Goal: Information Seeking & Learning: Learn about a topic

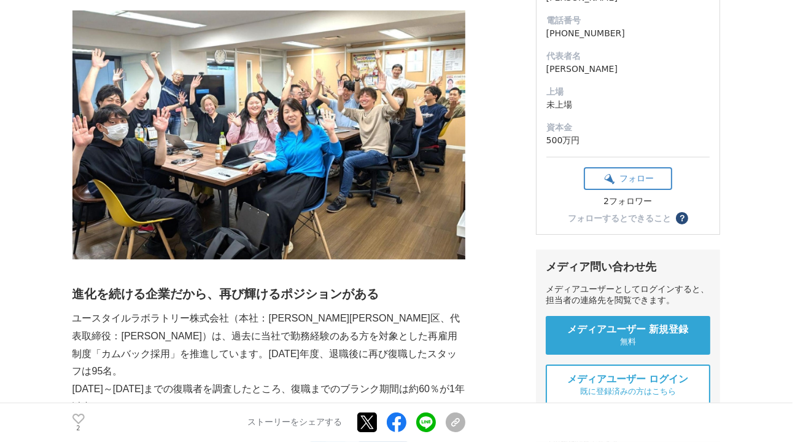
scroll to position [447, 0]
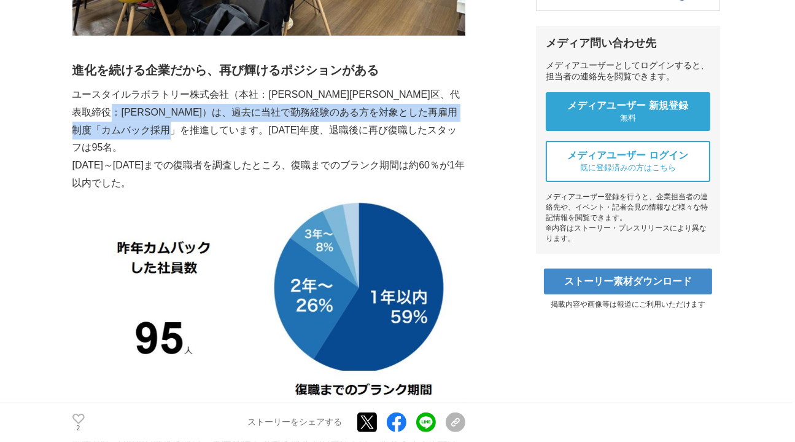
drag, startPoint x: 201, startPoint y: 114, endPoint x: 276, endPoint y: 131, distance: 76.9
click at [276, 131] on p "ユースタイルラボラトリー株式会社（本社：[PERSON_NAME][PERSON_NAME]区、代表取締役：[PERSON_NAME]）は、過去に当社で勤務経…" at bounding box center [268, 121] width 393 height 71
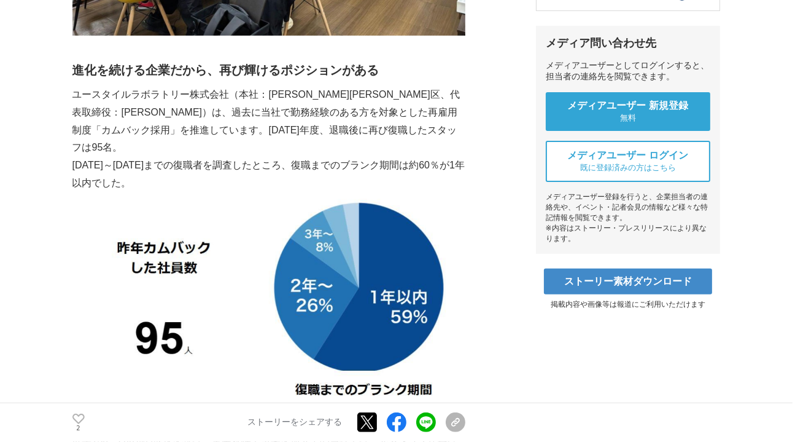
click at [278, 157] on p "[DATE]～[DATE]までの復職者を調査したところ、復職までのブランク期間は約60％が1年以内でした。" at bounding box center [268, 175] width 393 height 36
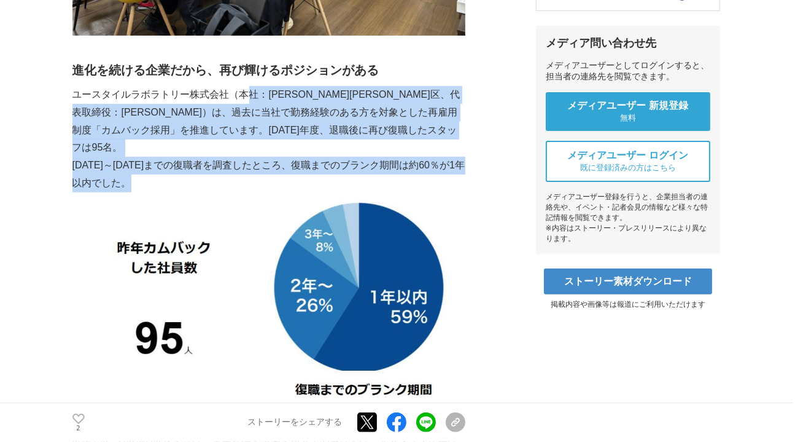
drag, startPoint x: 257, startPoint y: 157, endPoint x: 248, endPoint y: 93, distance: 65.1
click at [289, 112] on p "ユースタイルラボラトリー株式会社（本社：[PERSON_NAME][PERSON_NAME]区、代表取締役：[PERSON_NAME]）は、過去に当社で勤務経…" at bounding box center [268, 121] width 393 height 71
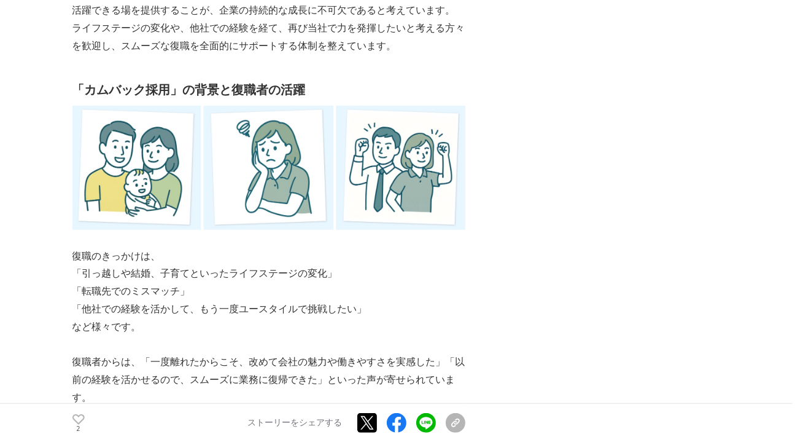
scroll to position [1061, 0]
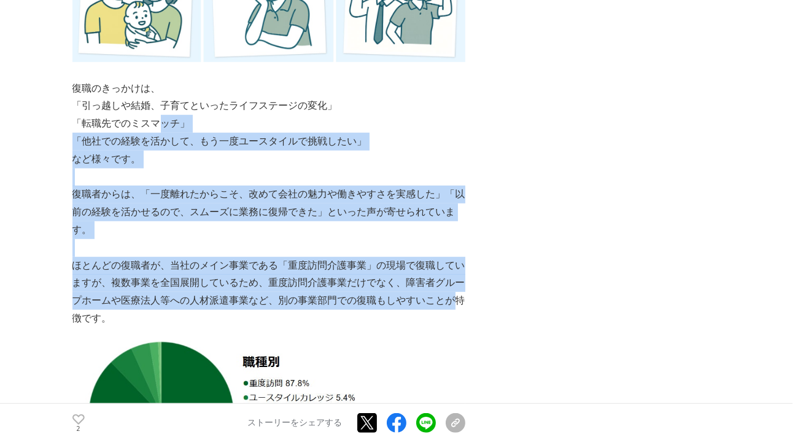
drag, startPoint x: 180, startPoint y: 109, endPoint x: 458, endPoint y: 270, distance: 321.4
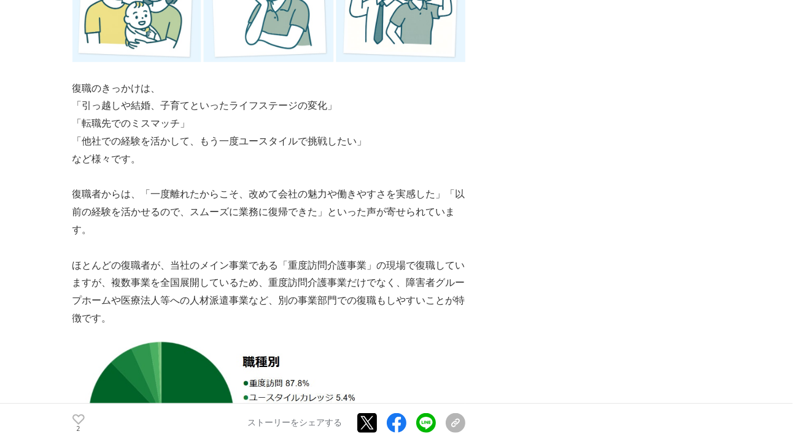
click at [464, 280] on p "ほとんどの復職者が、当社のメイン事業である「重度訪問介護事業」の現場で復職していますが、複数事業を全国展開しているため、重度訪問介護事業だけでなく、障害者グル…" at bounding box center [268, 292] width 393 height 71
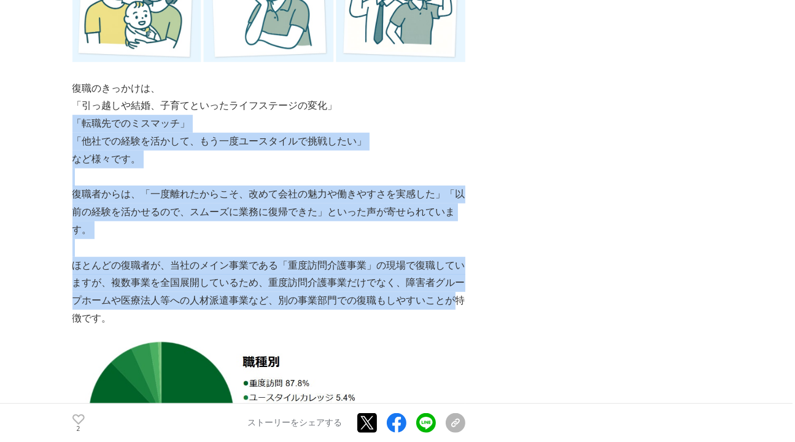
drag, startPoint x: 456, startPoint y: 272, endPoint x: 416, endPoint y: 92, distance: 184.8
click at [421, 150] on p "など様々です。" at bounding box center [268, 159] width 393 height 18
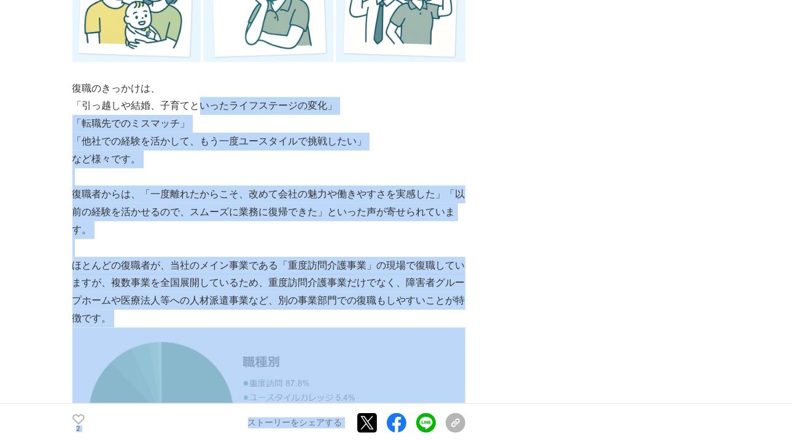
drag, startPoint x: 198, startPoint y: 89, endPoint x: 501, endPoint y: 298, distance: 368.2
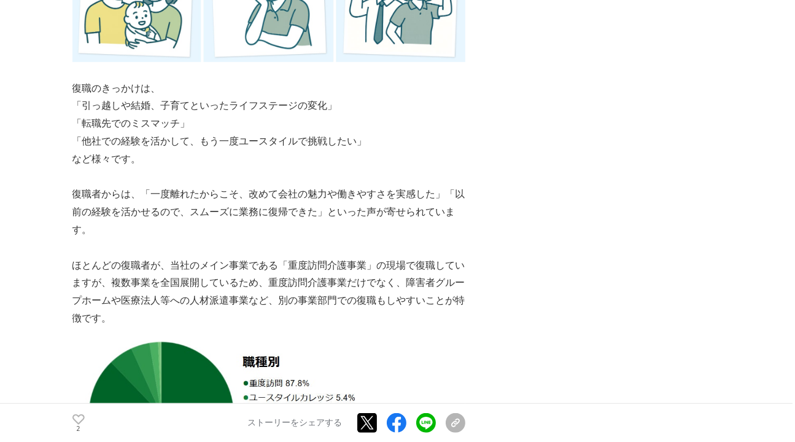
scroll to position [1172, 0]
